Goal: Task Accomplishment & Management: Complete application form

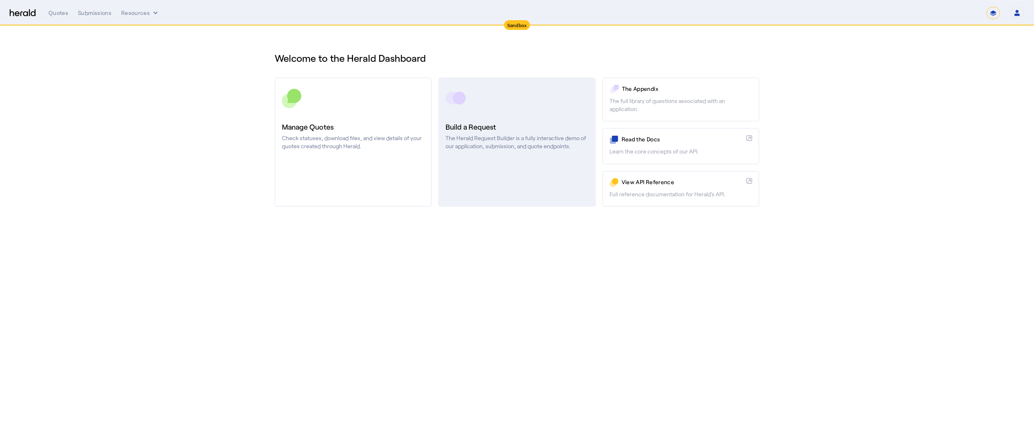
click at [483, 145] on p "The Herald Request Builder is a fully interactive demo of our application, subm…" at bounding box center [516, 142] width 143 height 16
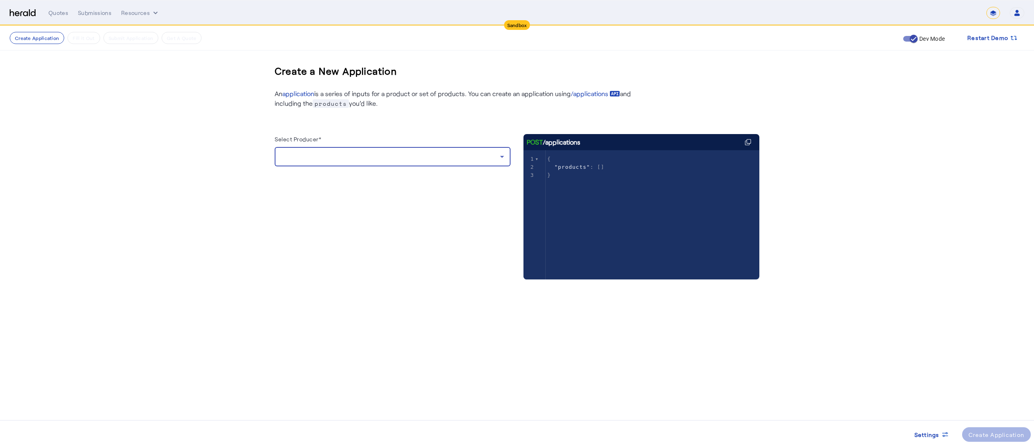
click at [421, 156] on div at bounding box center [390, 157] width 219 height 10
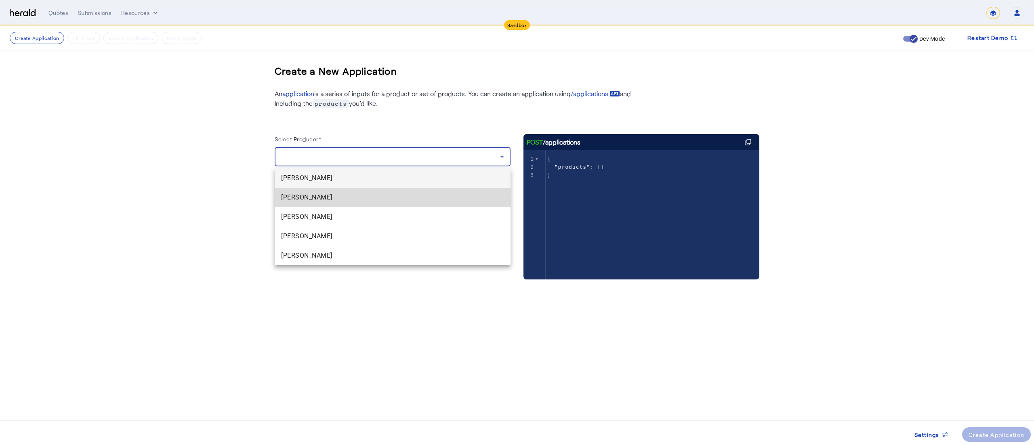
click at [342, 199] on span "[PERSON_NAME]" at bounding box center [392, 198] width 223 height 10
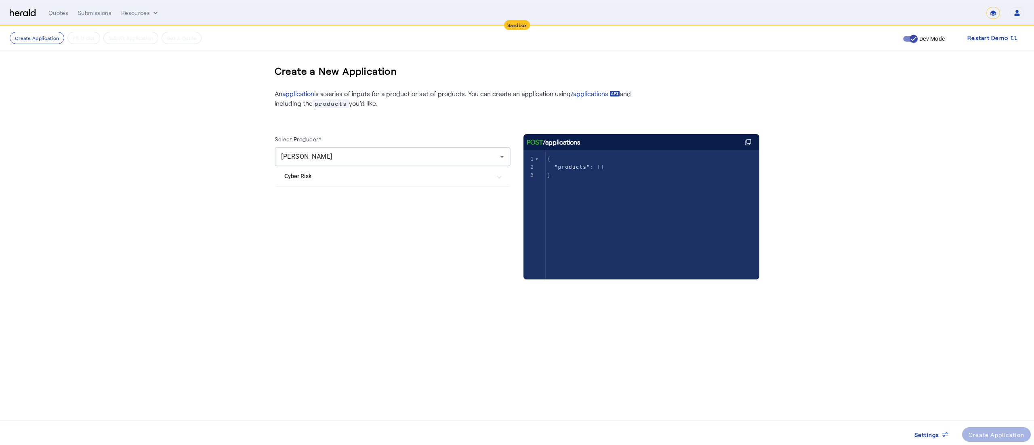
click at [353, 183] on mat-expansion-panel-header "Cyber Risk" at bounding box center [393, 175] width 236 height 19
click at [968, 432] on div "Create Application" at bounding box center [996, 435] width 56 height 8
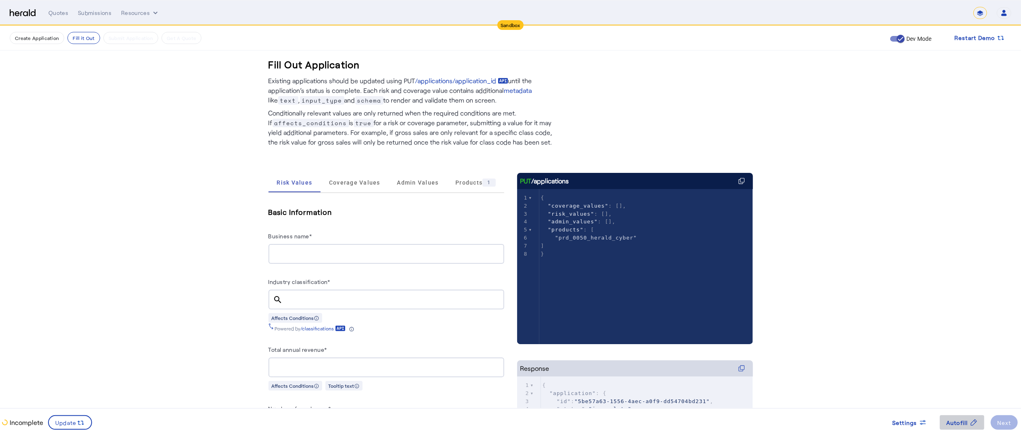
click at [956, 414] on span at bounding box center [962, 422] width 44 height 19
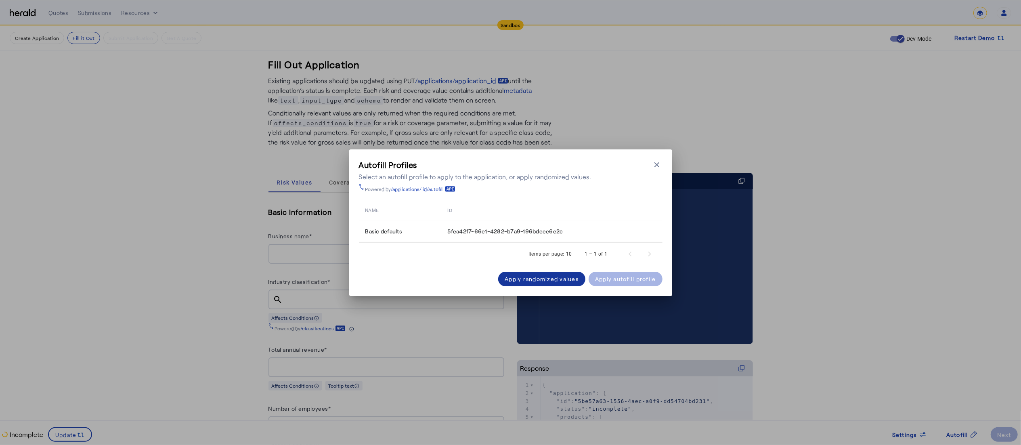
click at [509, 276] on div "Apply randomized values" at bounding box center [542, 279] width 74 height 8
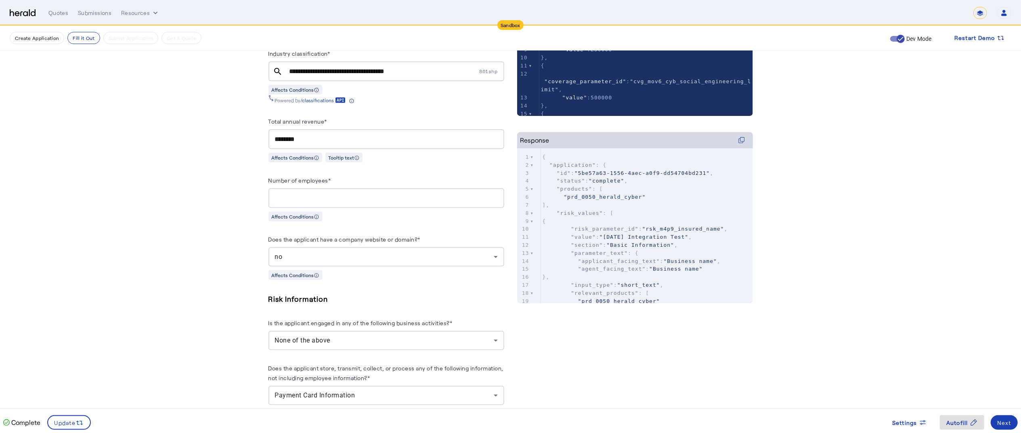
scroll to position [588, 0]
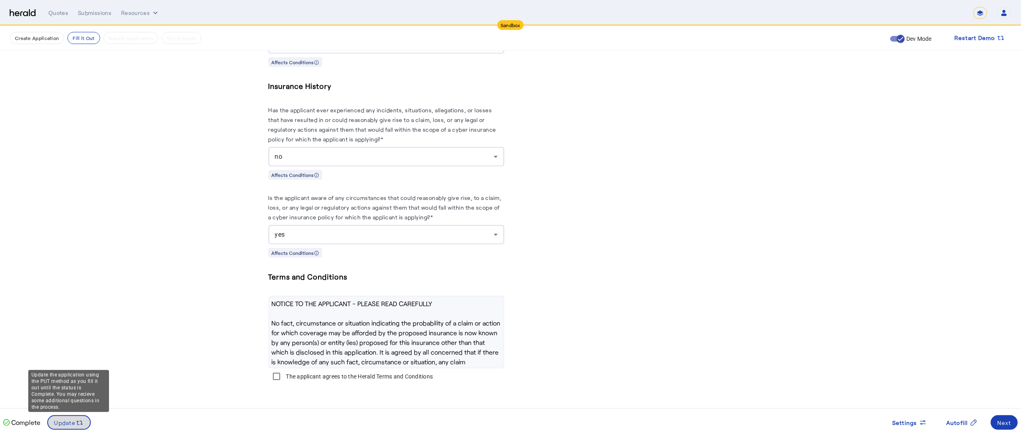
click at [78, 426] on icon at bounding box center [80, 423] width 8 height 8
click at [1009, 416] on span at bounding box center [1004, 422] width 27 height 19
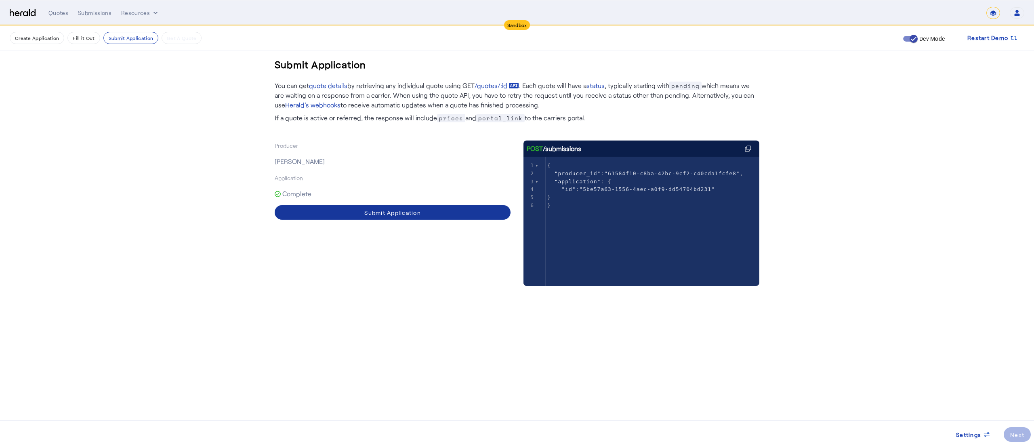
click at [454, 212] on span at bounding box center [393, 212] width 236 height 19
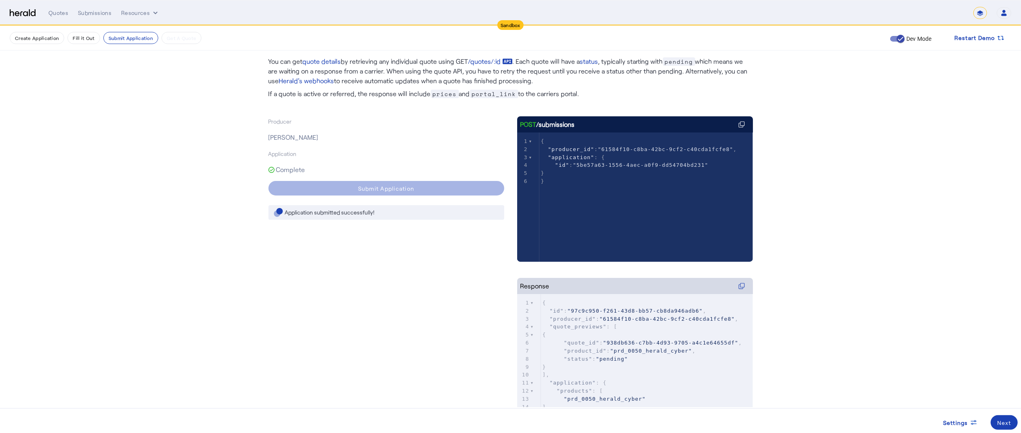
scroll to position [31, 0]
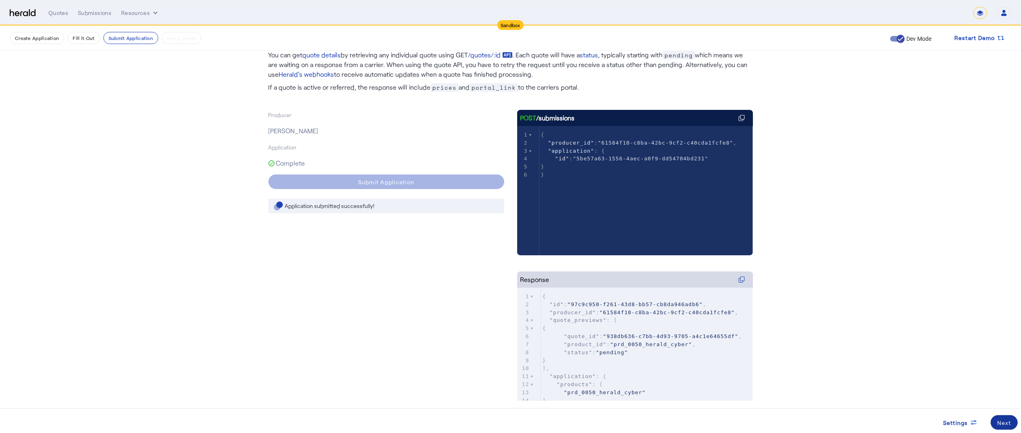
click at [1008, 425] on div "Next" at bounding box center [1005, 422] width 14 height 8
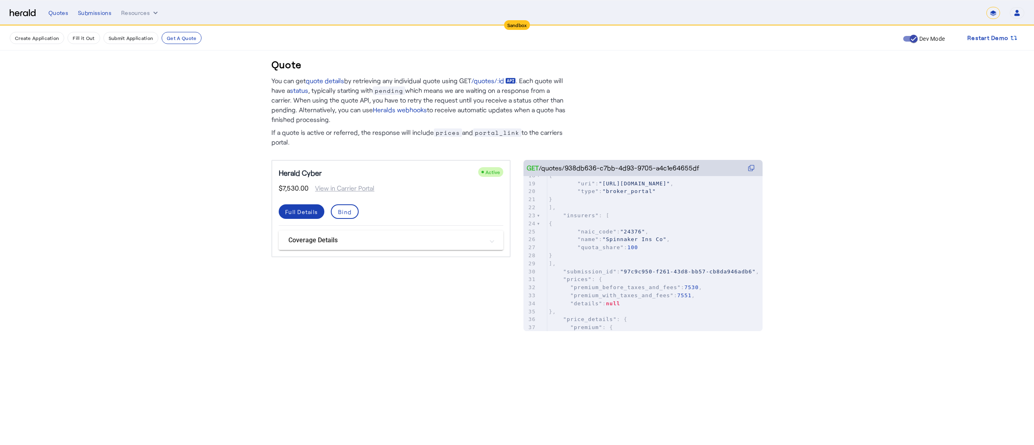
scroll to position [0, 0]
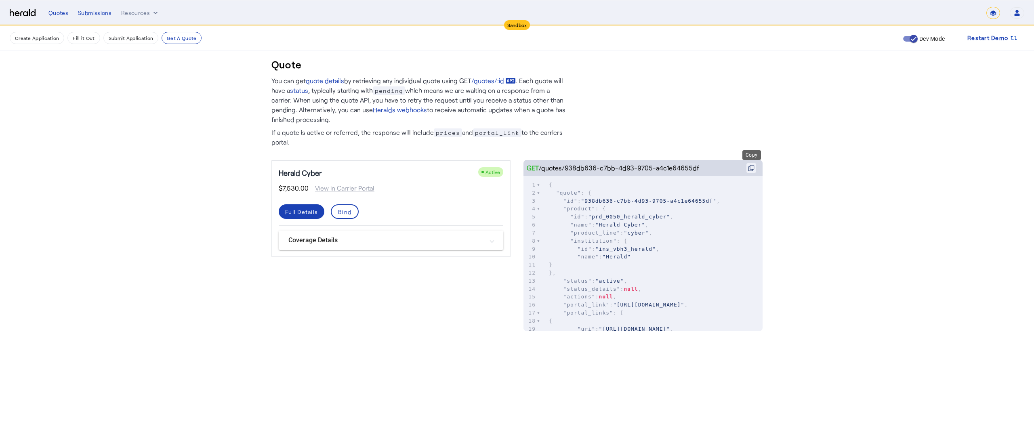
click at [750, 168] on icon at bounding box center [752, 167] width 4 height 4
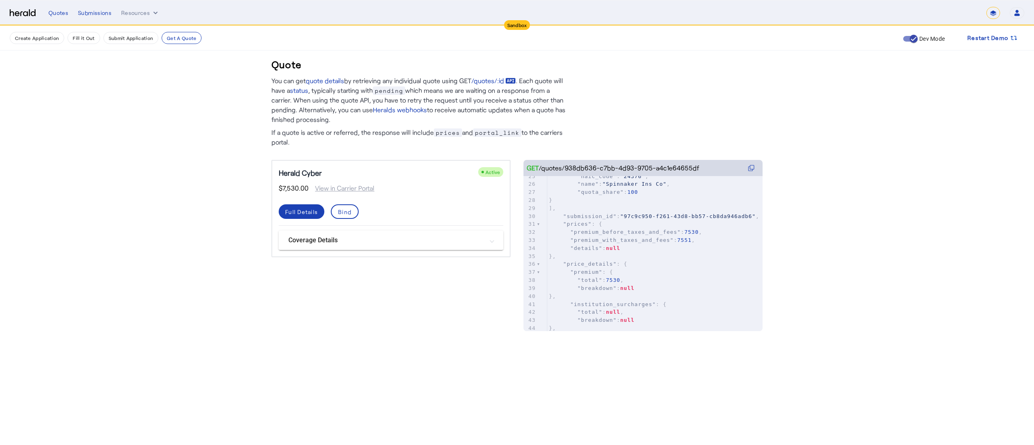
scroll to position [0, 0]
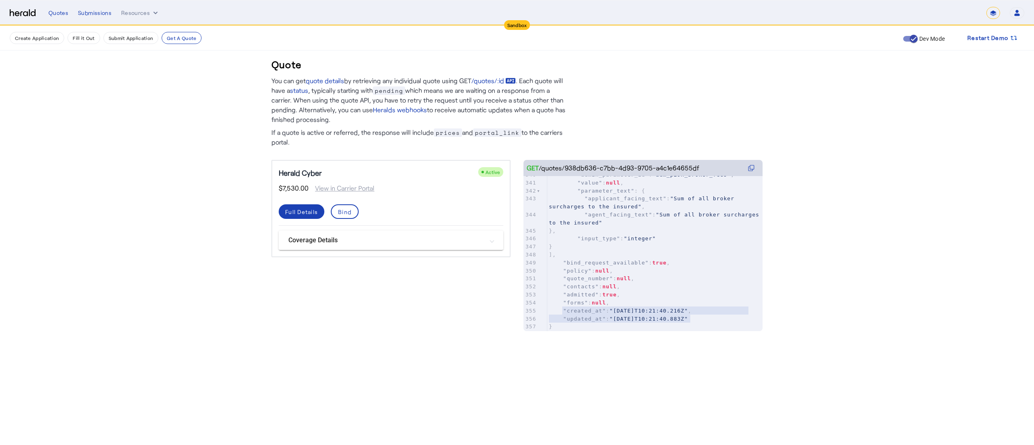
type textarea "**********"
drag, startPoint x: 562, startPoint y: 300, endPoint x: 697, endPoint y: 309, distance: 135.2
click at [697, 309] on div "332 "value" : null , 333 "parameter_text" : { 334 "applicant_facing_text" : "Pr…" at bounding box center [654, 223] width 215 height 232
click at [342, 211] on div "Bind" at bounding box center [344, 212] width 13 height 8
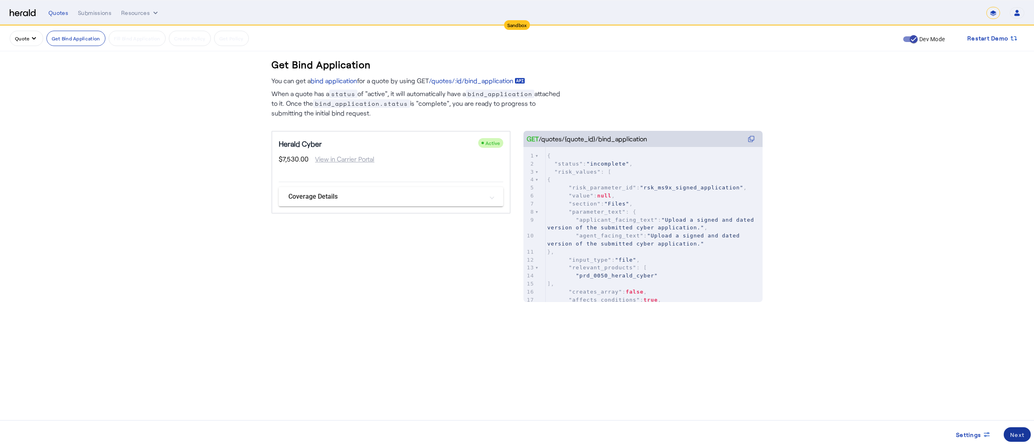
click at [1018, 436] on div "Next" at bounding box center [1017, 435] width 14 height 8
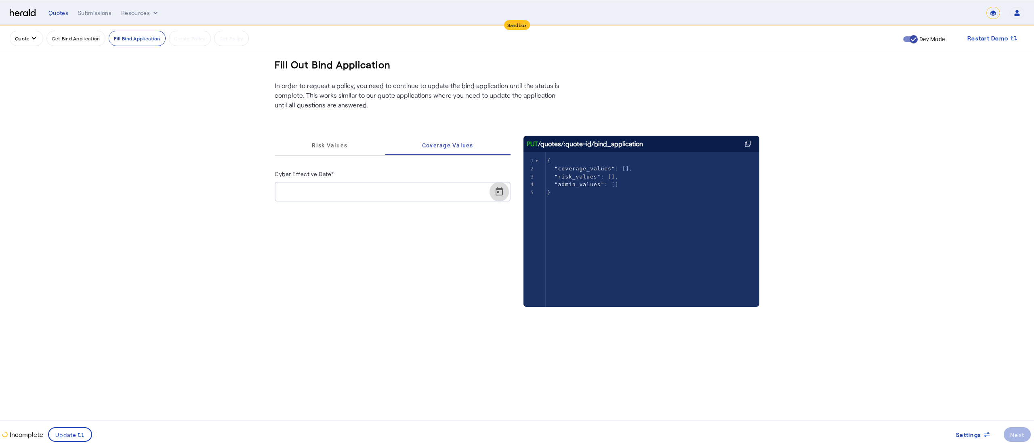
click at [500, 185] on span "Open calendar" at bounding box center [498, 191] width 19 height 19
click at [341, 300] on span "17" at bounding box center [334, 300] width 15 height 15
click at [495, 191] on span "Open calendar" at bounding box center [498, 191] width 19 height 19
click at [384, 321] on span "27" at bounding box center [383, 316] width 15 height 15
type input "**********"
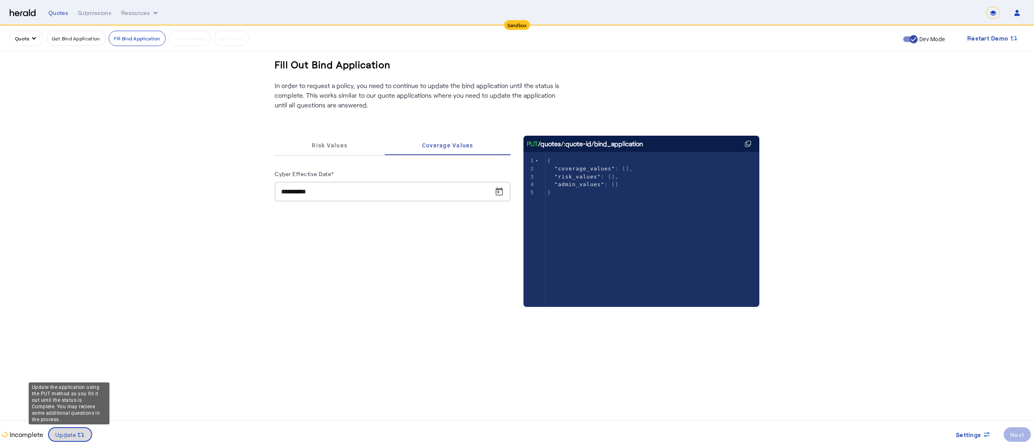
click at [65, 437] on span "Update" at bounding box center [65, 435] width 21 height 8
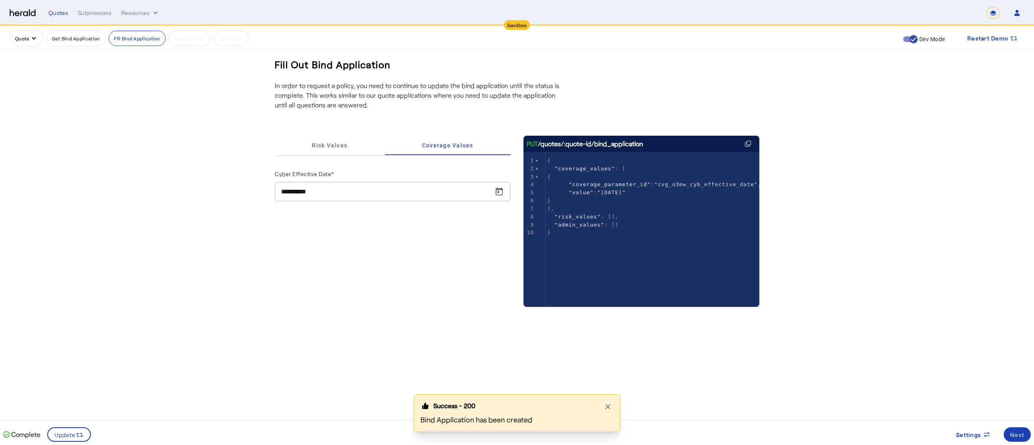
click at [1021, 436] on div "Success - 200 Close modal Bind Application has been created" at bounding box center [517, 419] width 1034 height 51
click at [1017, 435] on div "Success - 200 Close modal Bind Application has been created" at bounding box center [517, 419] width 1034 height 51
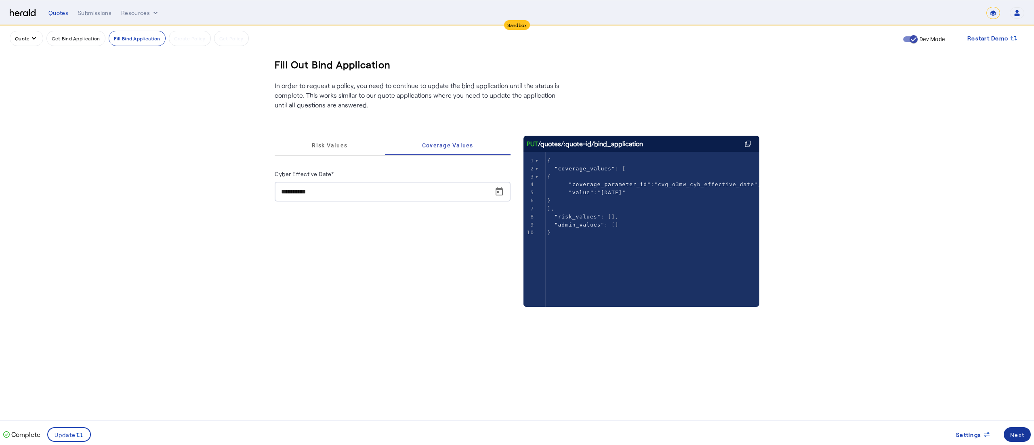
click at [1009, 435] on span at bounding box center [1017, 434] width 27 height 19
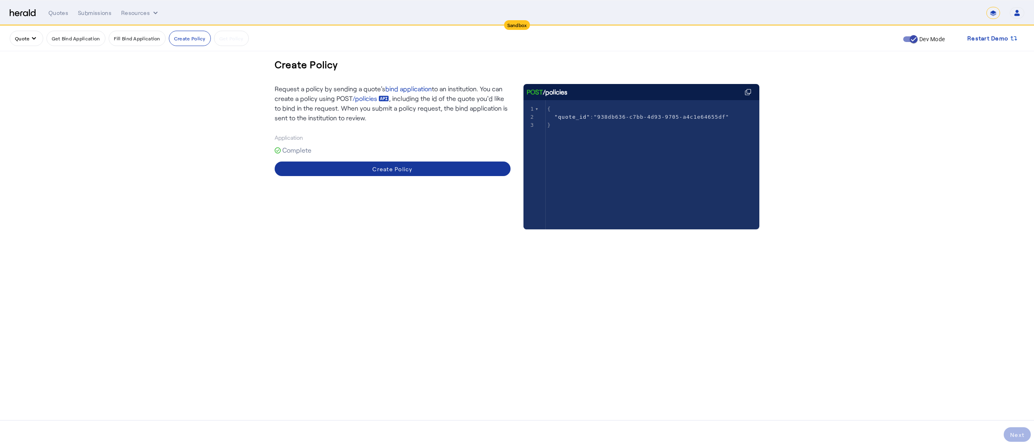
click at [420, 167] on span at bounding box center [393, 168] width 236 height 19
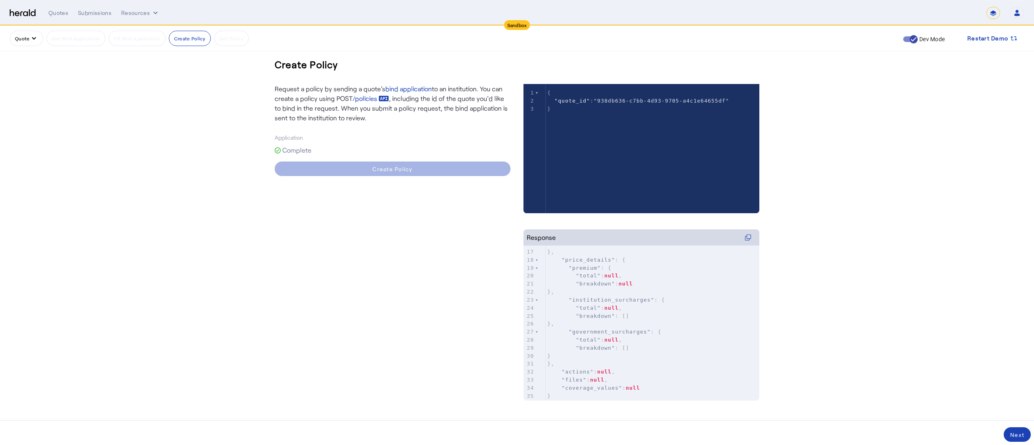
scroll to position [143, 0]
click at [1019, 430] on span at bounding box center [1017, 434] width 27 height 19
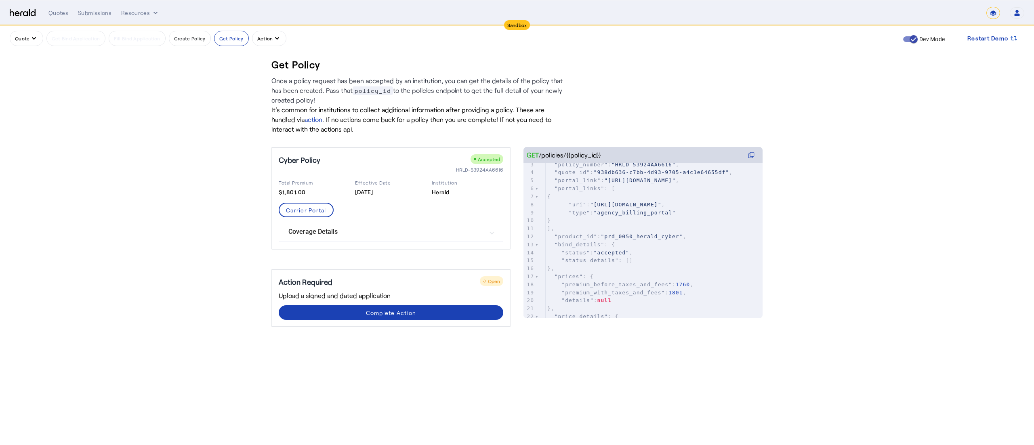
scroll to position [0, 0]
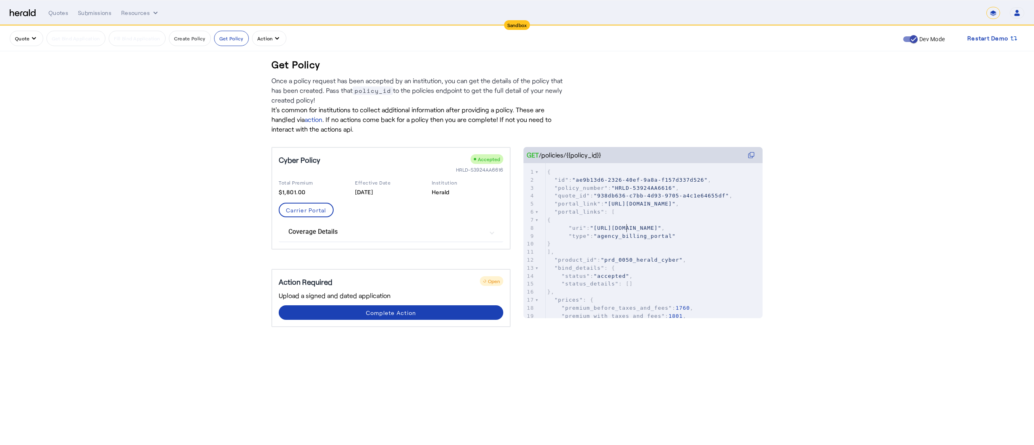
click at [626, 232] on pre ""type" : "agency_billing_portal"" at bounding box center [654, 236] width 217 height 8
type input "*"
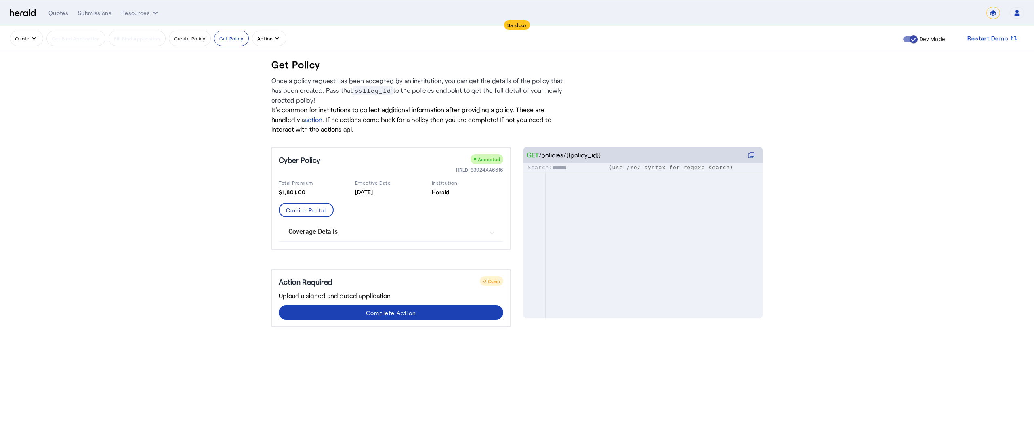
scroll to position [358, 0]
type input "*******"
